Goal: Information Seeking & Learning: Find specific fact

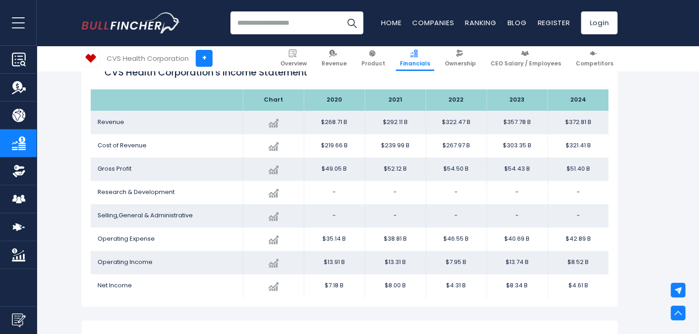
scroll to position [527, 0]
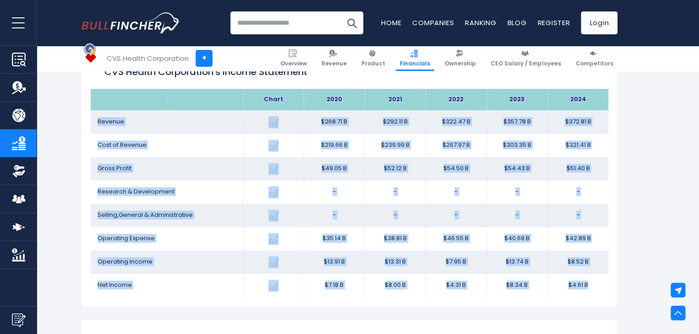
drag, startPoint x: 598, startPoint y: 285, endPoint x: 103, endPoint y: 103, distance: 527.8
click at [103, 103] on table "Chart 2020 2021" at bounding box center [350, 193] width 518 height 208
copy table "Chart 2020 2021 2022 2023 2024 Revenue Created with Highcharts 12.1.2 $372.81 B…"
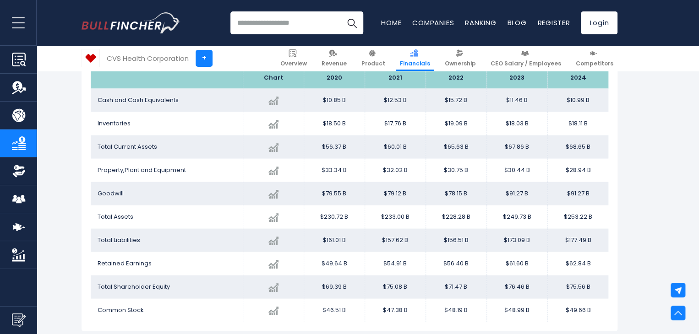
scroll to position [806, 0]
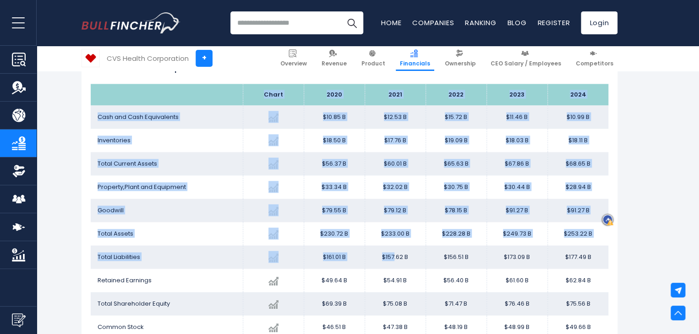
drag, startPoint x: 124, startPoint y: 91, endPoint x: 393, endPoint y: 251, distance: 313.6
click at [393, 251] on table "Chart 2020 2021" at bounding box center [350, 211] width 518 height 255
click at [606, 181] on td "$28.94 B" at bounding box center [577, 186] width 61 height 23
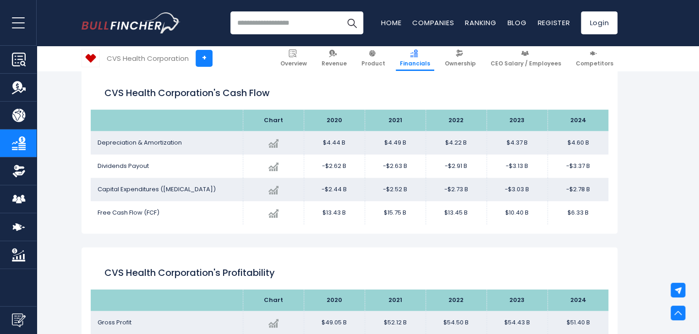
scroll to position [1156, 0]
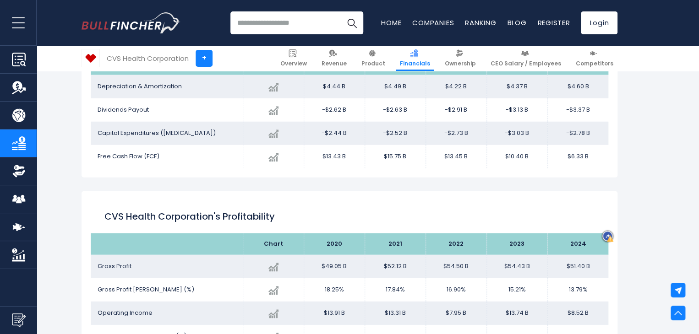
drag, startPoint x: 196, startPoint y: 93, endPoint x: 594, endPoint y: 156, distance: 402.2
click at [594, 156] on div "CVS Health Corporation's Income Statement Analysis: Revenue to Profit Breakdown…" at bounding box center [350, 116] width 536 height 2131
copy div "Chart 2020 2021 2022 2023 2024 Cash and Cash Equivalents Created with Highchart…"
click at [603, 159] on td "$6.33 B" at bounding box center [577, 156] width 61 height 23
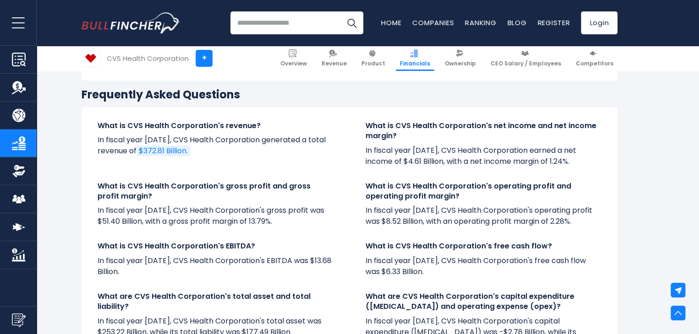
scroll to position [1847, 0]
